Goal: Information Seeking & Learning: Learn about a topic

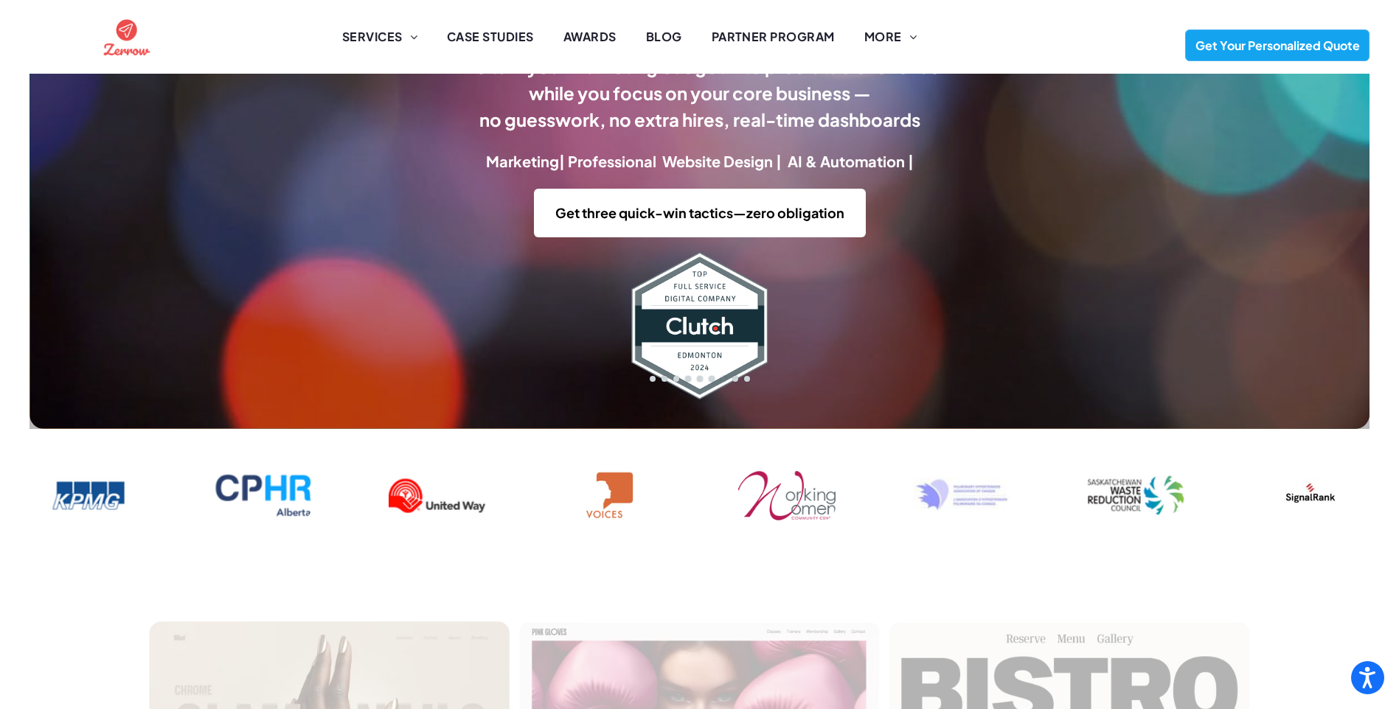
scroll to position [442, 0]
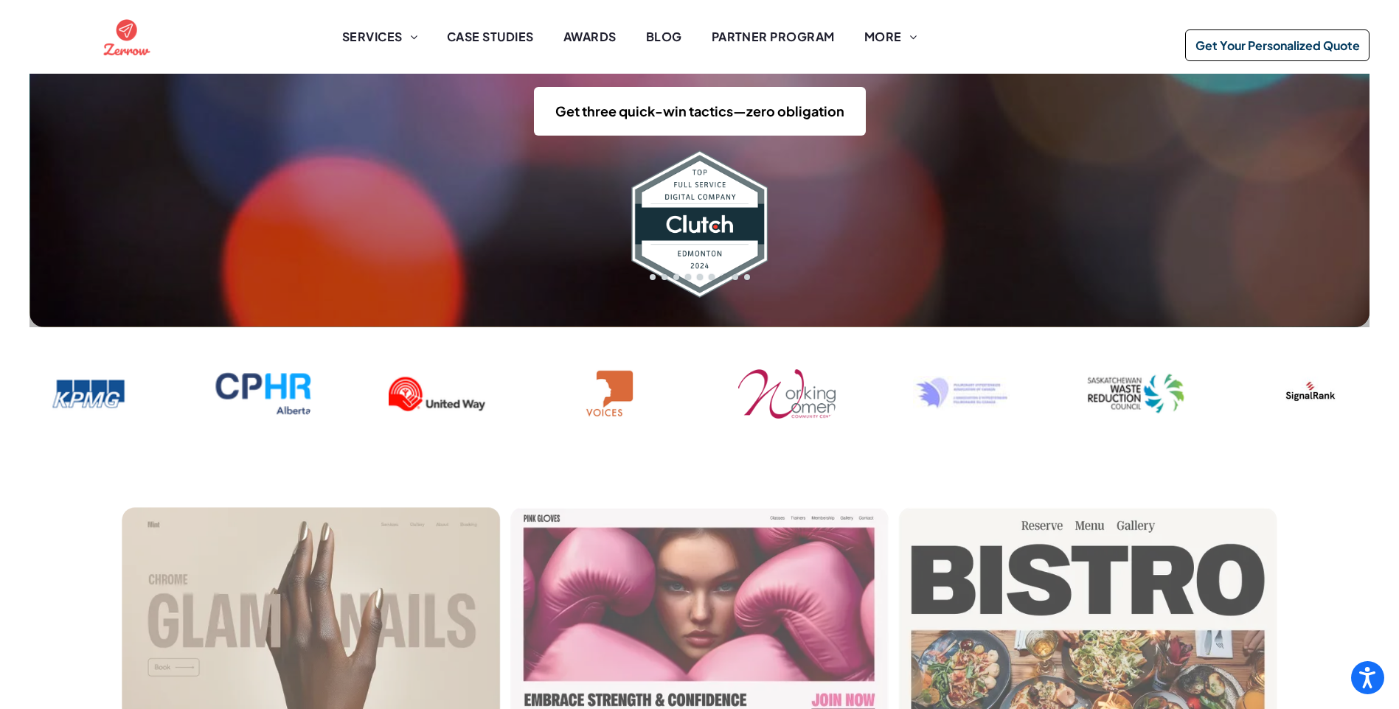
click at [1318, 46] on span "Get Your Personalized Quote" at bounding box center [1277, 45] width 175 height 30
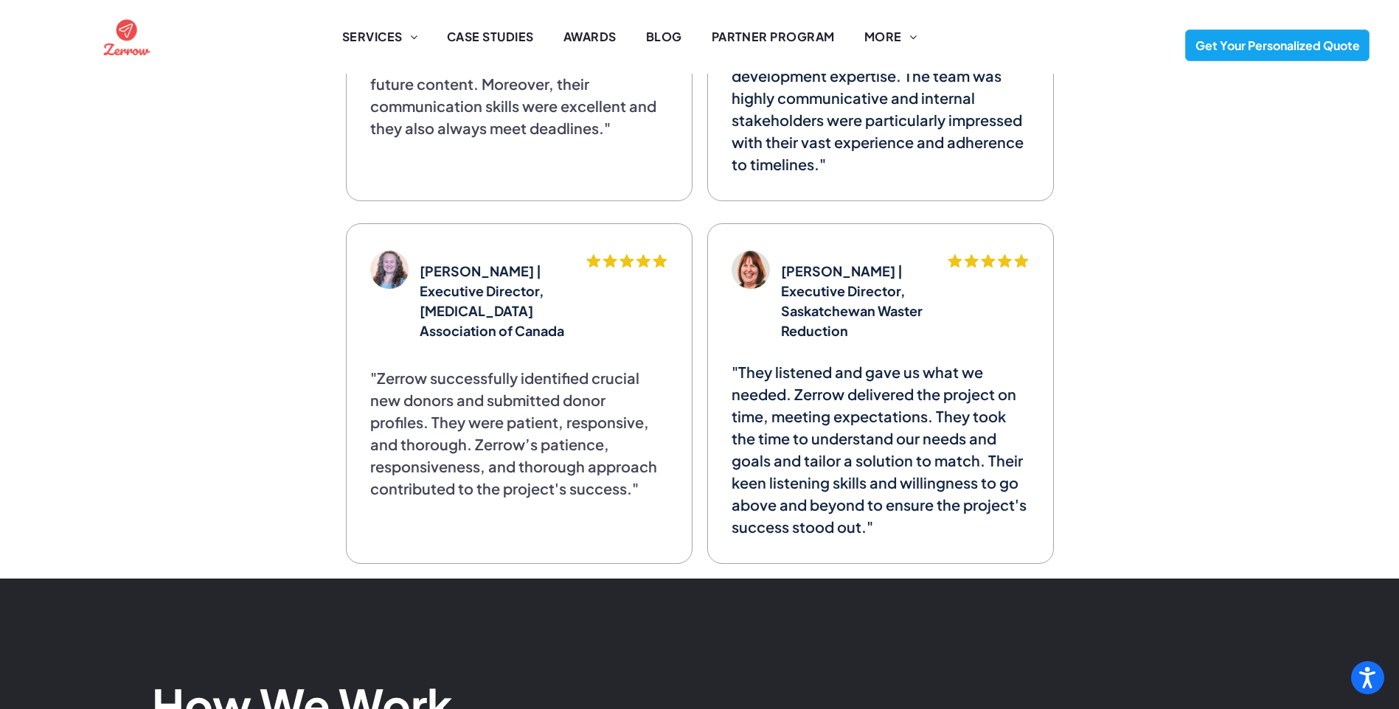
scroll to position [5412, 0]
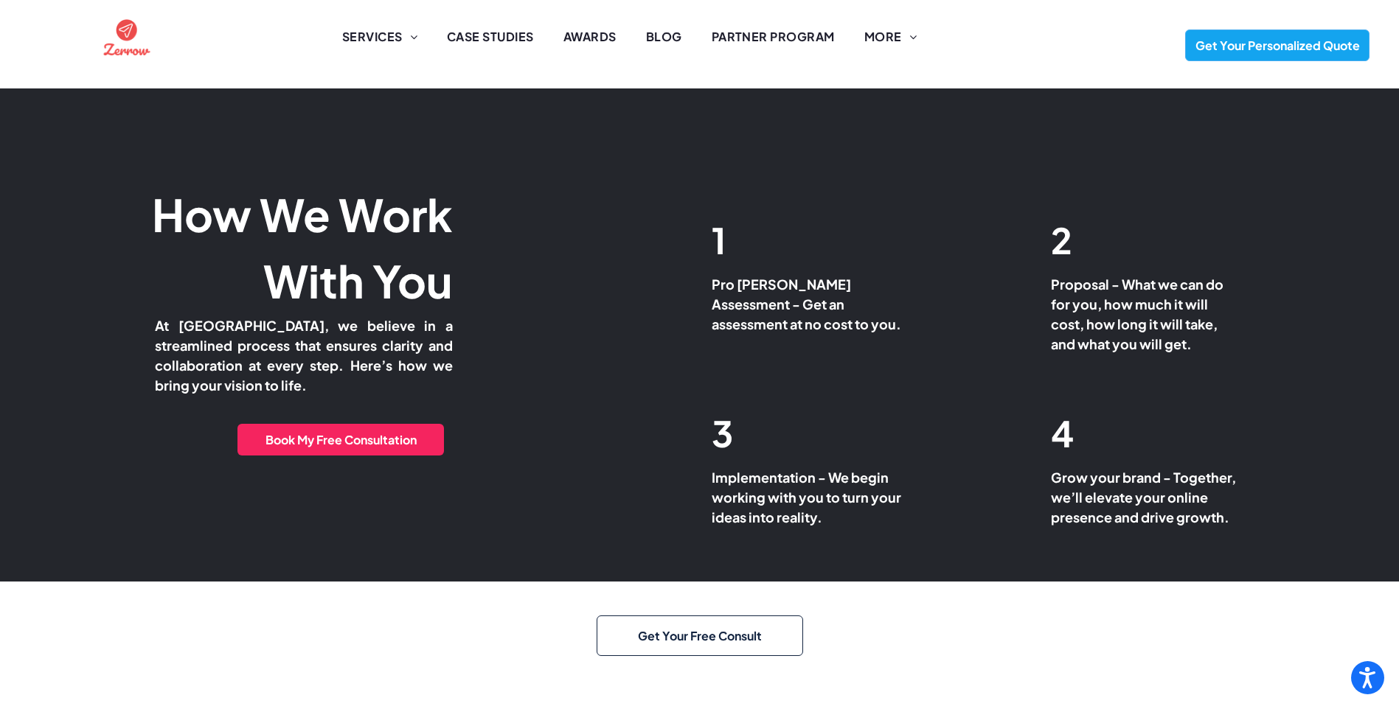
click at [762, 621] on span "Get Your Free Consult" at bounding box center [700, 636] width 134 height 30
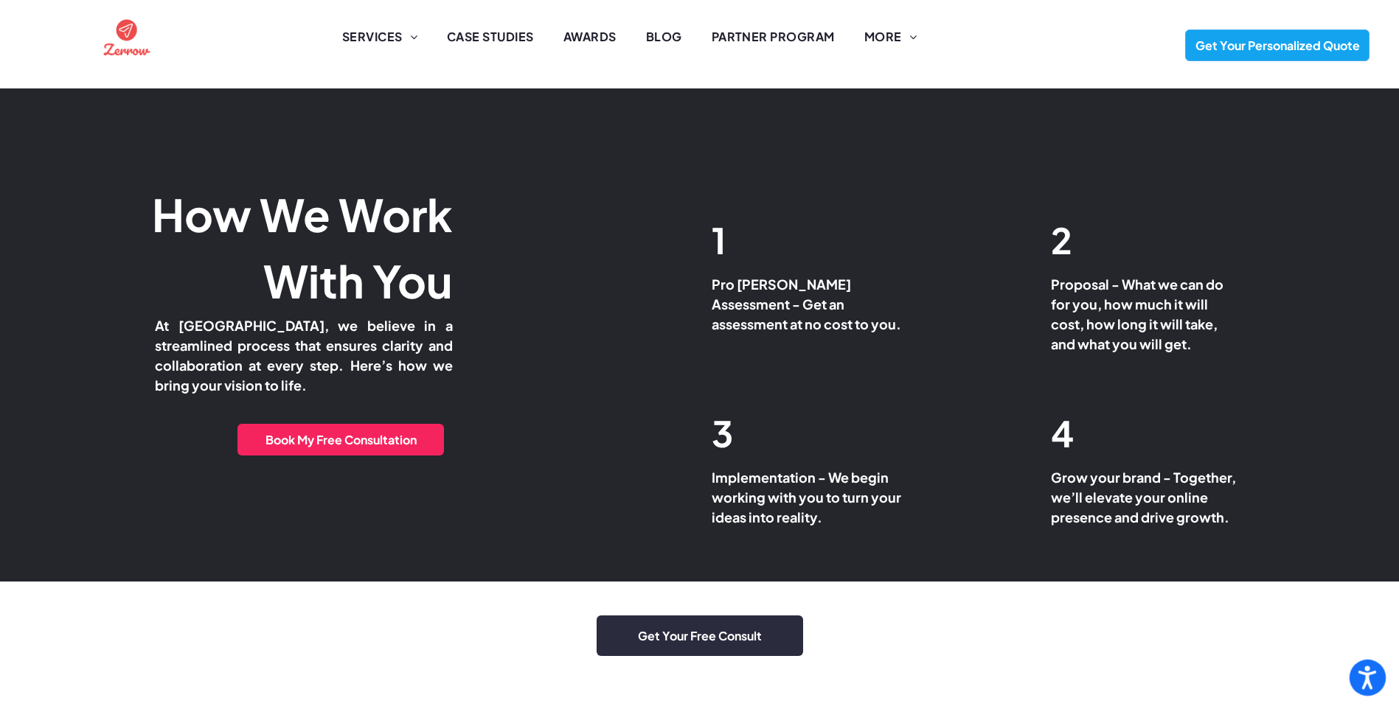
click at [1365, 684] on icon "Open accessiBe: accessibility options, statement and help" at bounding box center [1367, 680] width 18 height 19
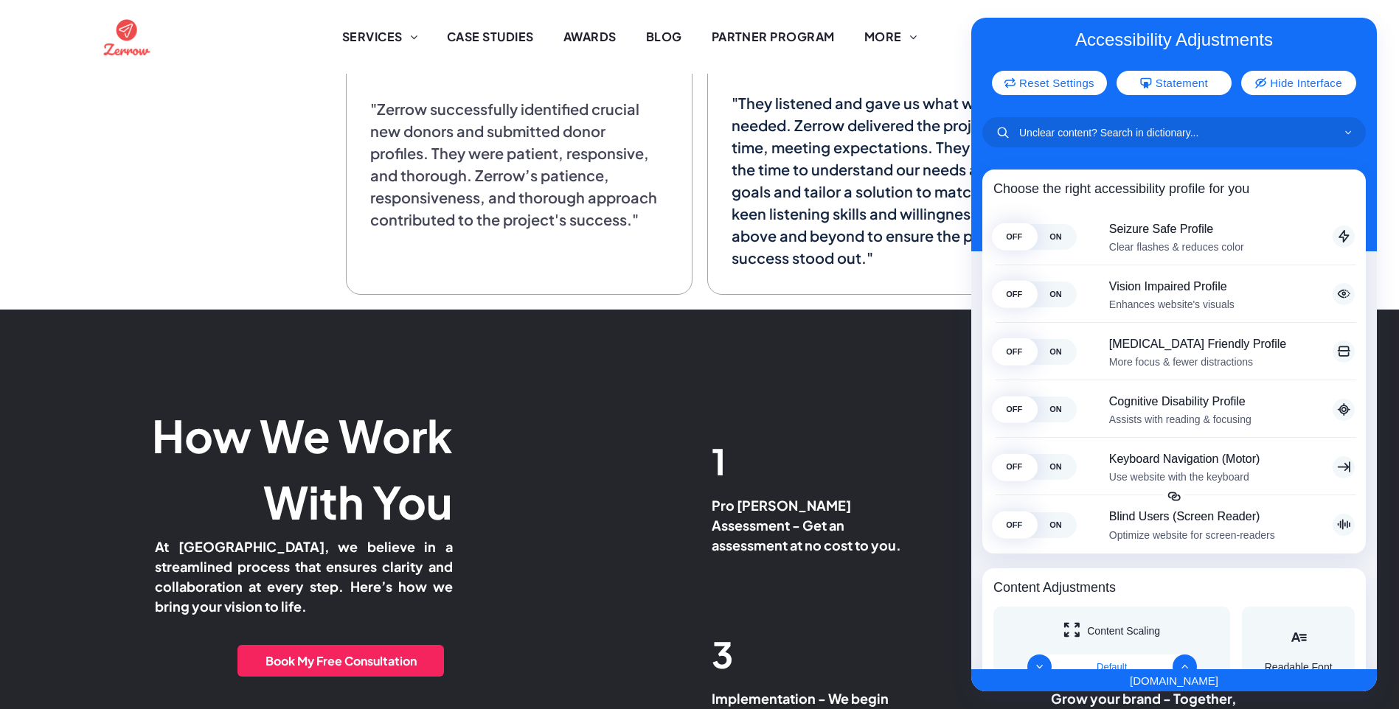
scroll to position [0, 0]
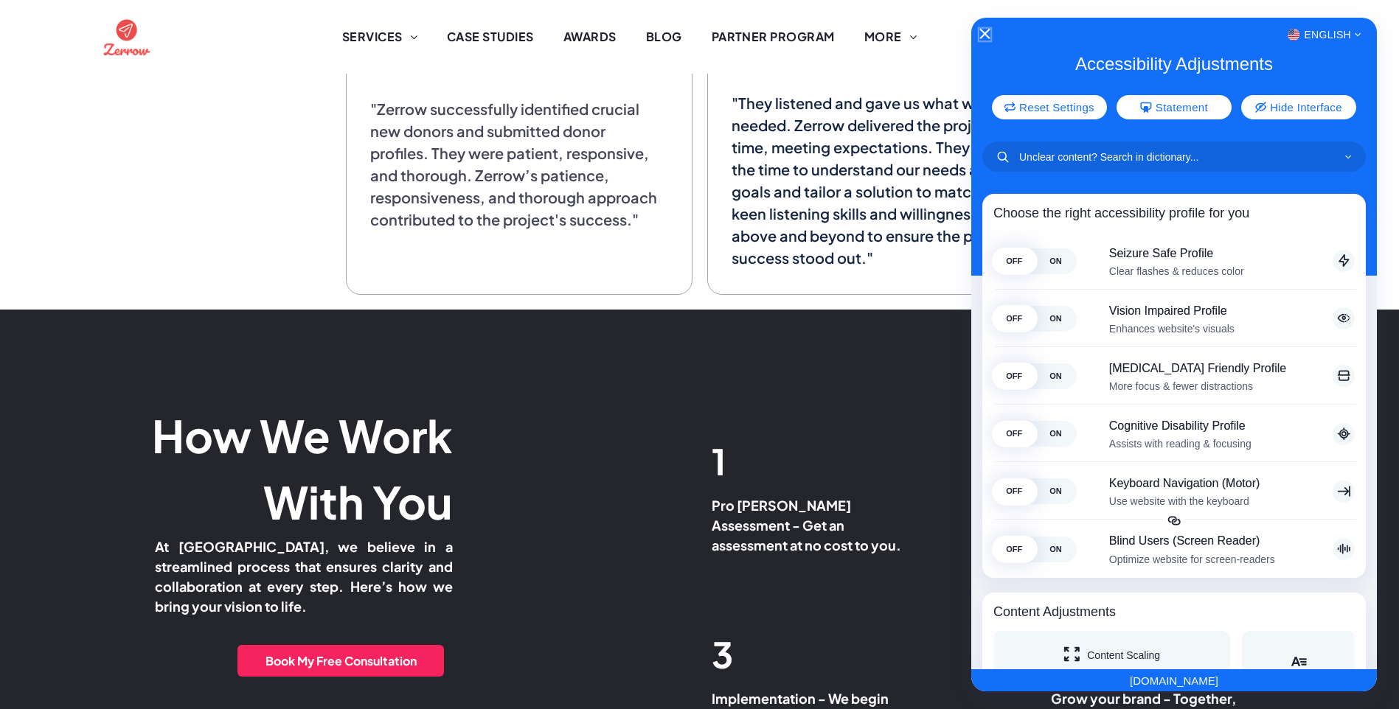
click at [979, 32] on icon "Close Accessibility Interface" at bounding box center [984, 34] width 10 height 10
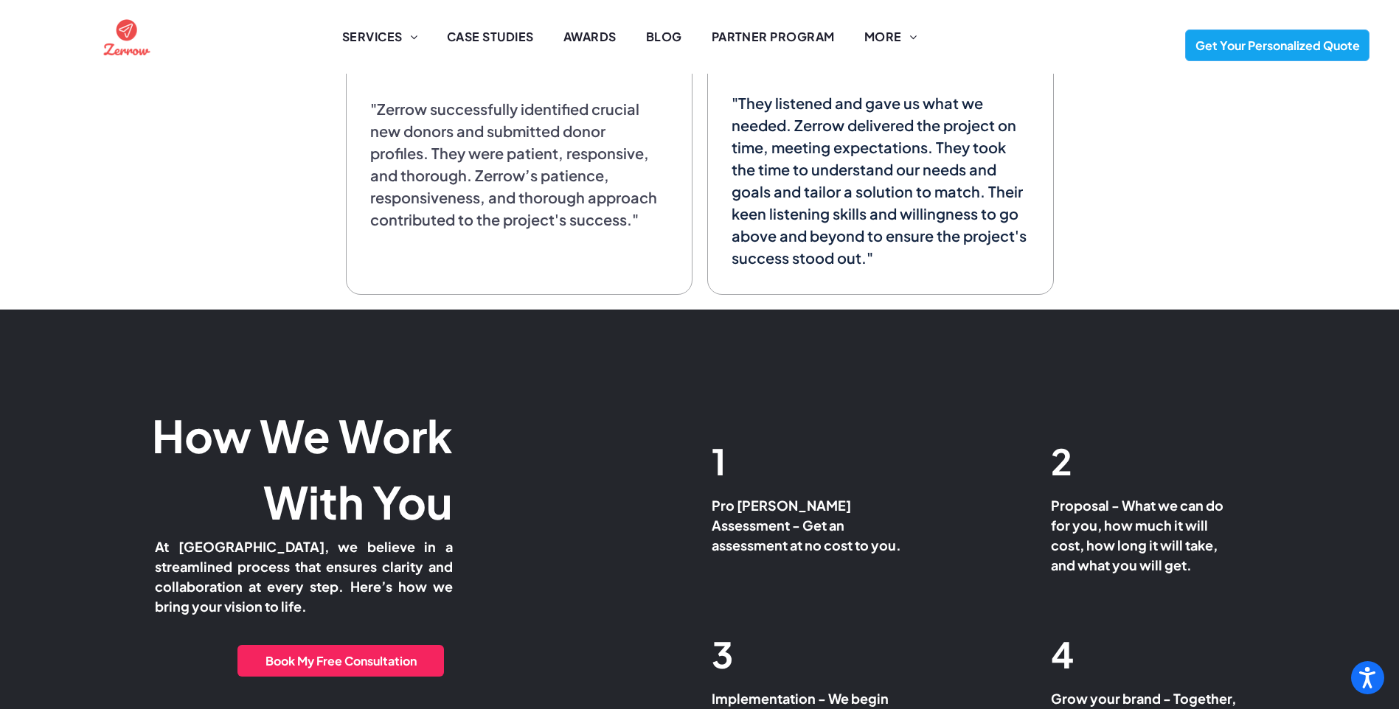
scroll to position [5412, 0]
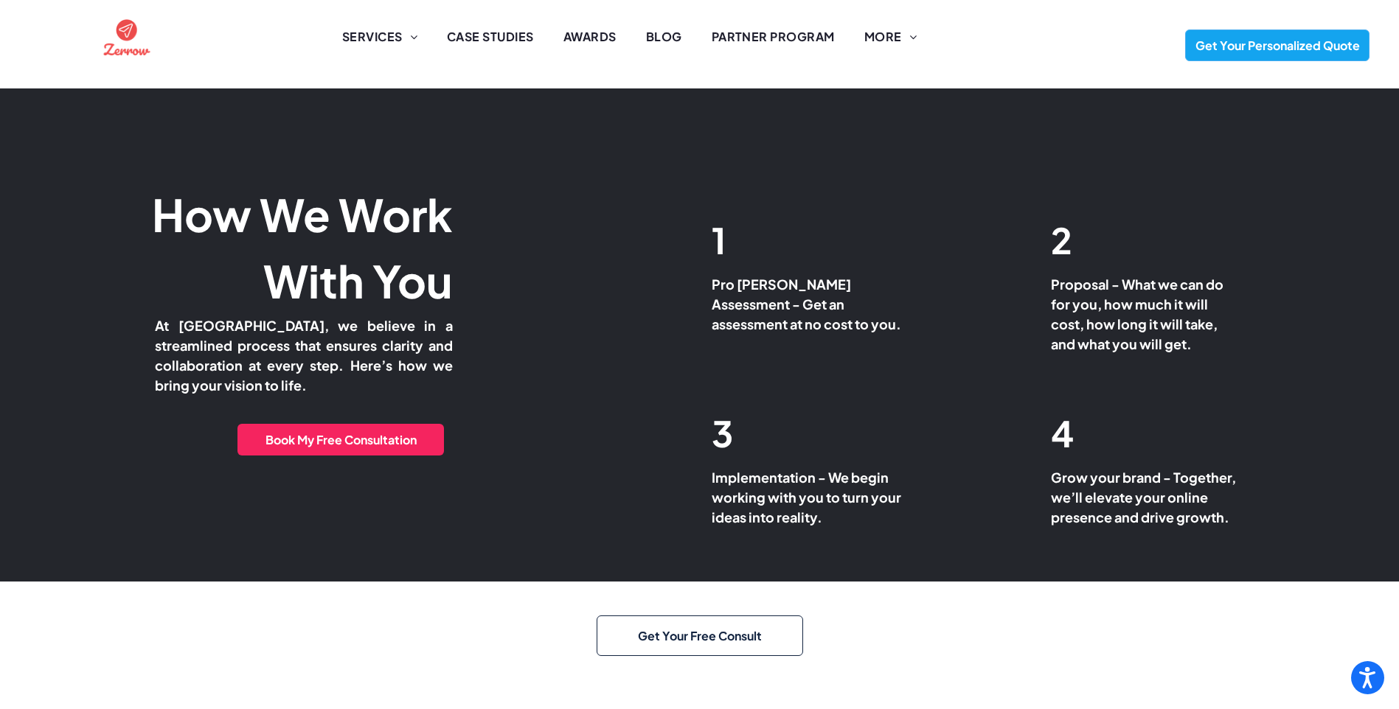
click at [752, 621] on span "Get Your Free Consult" at bounding box center [700, 636] width 134 height 30
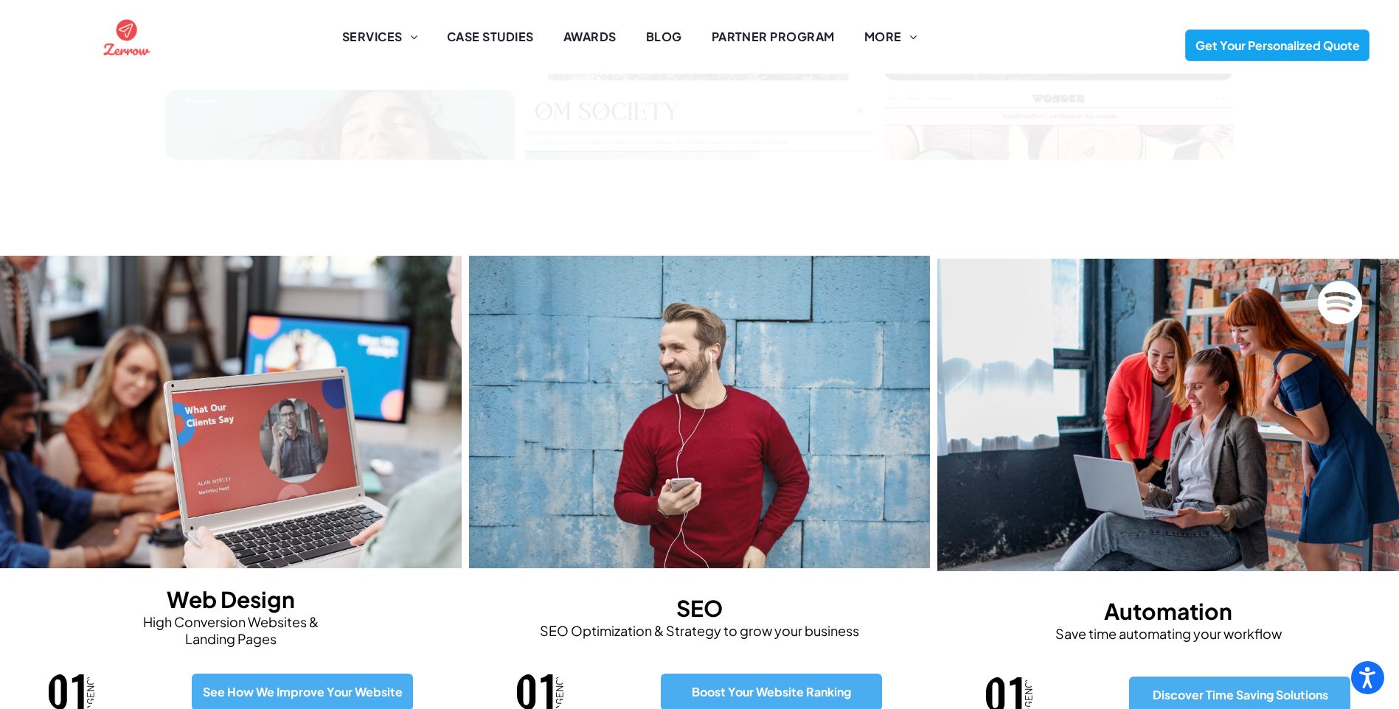
scroll to position [0, 0]
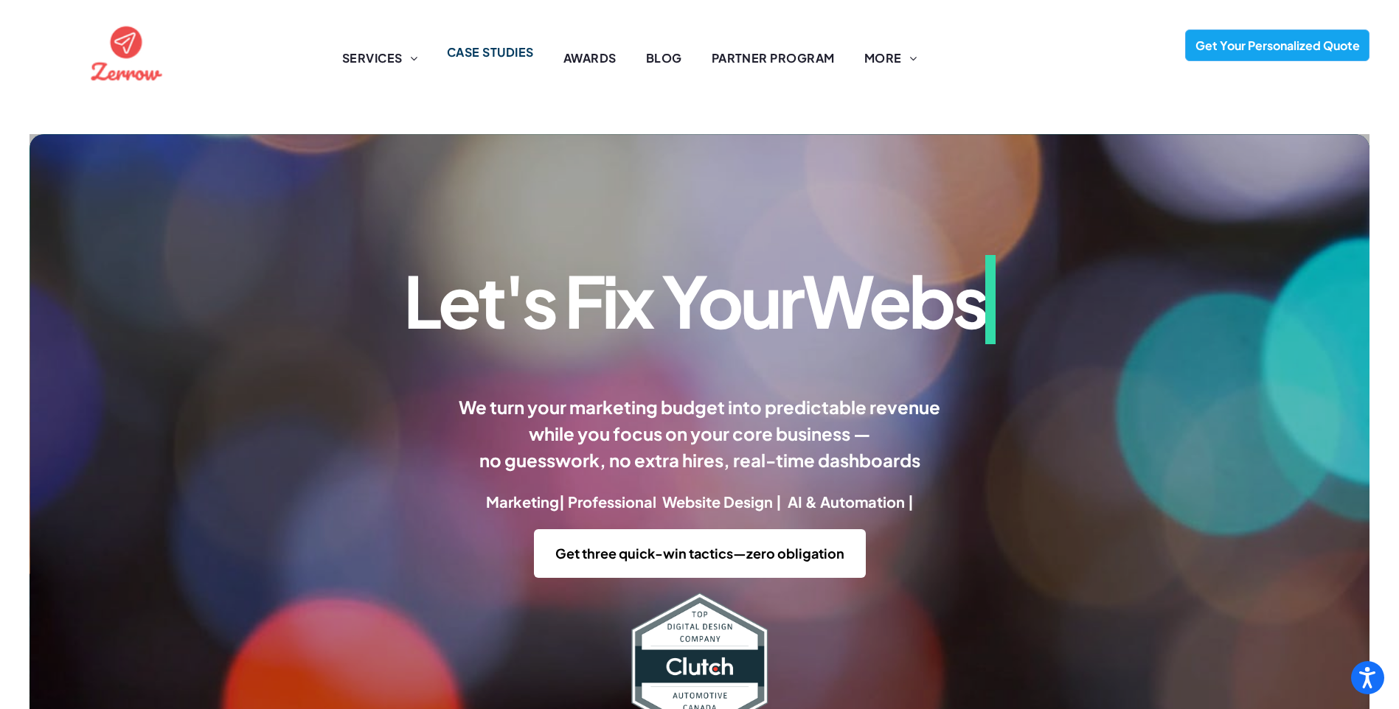
click at [499, 62] on li "CASE STUDIES" at bounding box center [490, 58] width 117 height 18
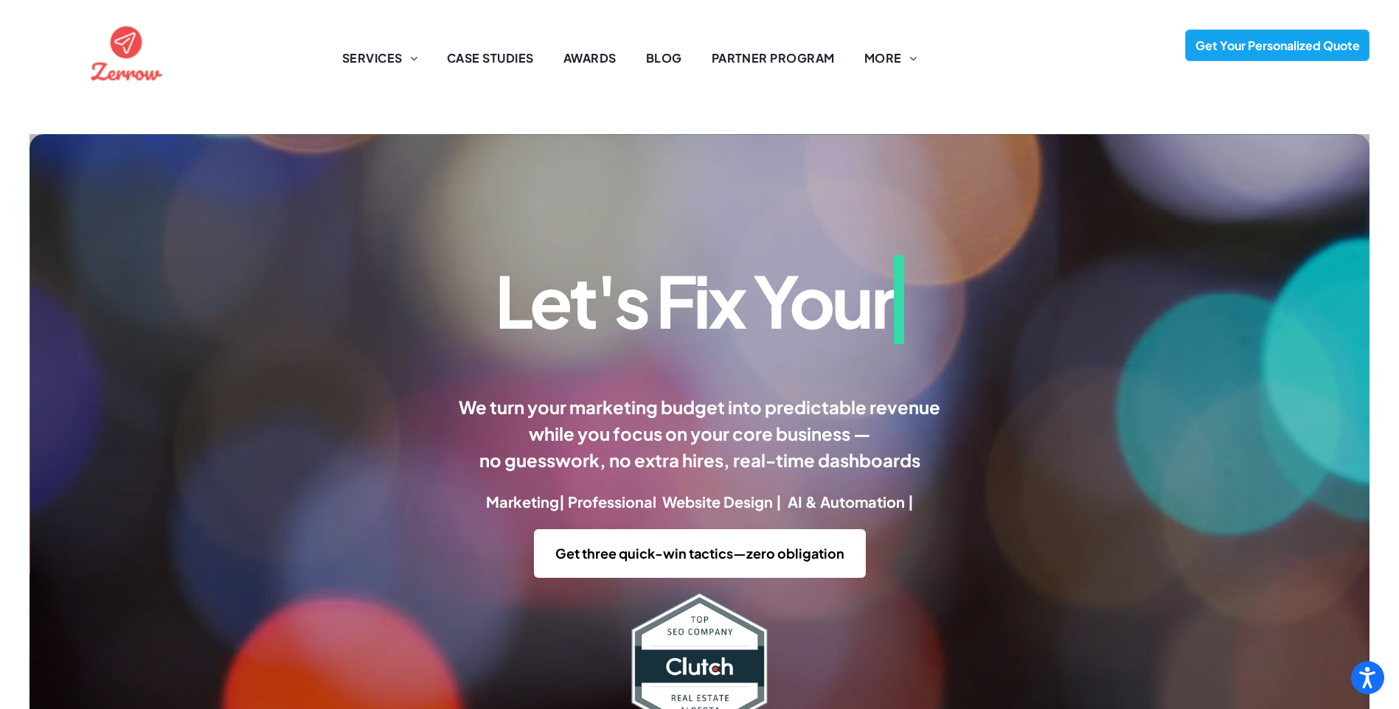
click at [117, 50] on img at bounding box center [126, 52] width 79 height 79
